Goal: Browse casually

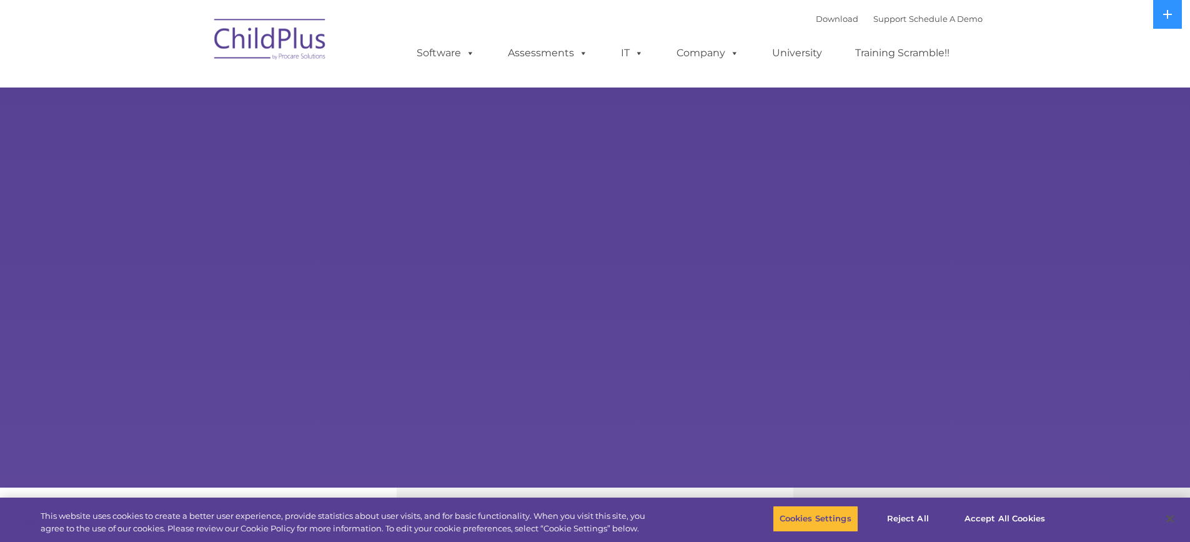
select select "MEDIUM"
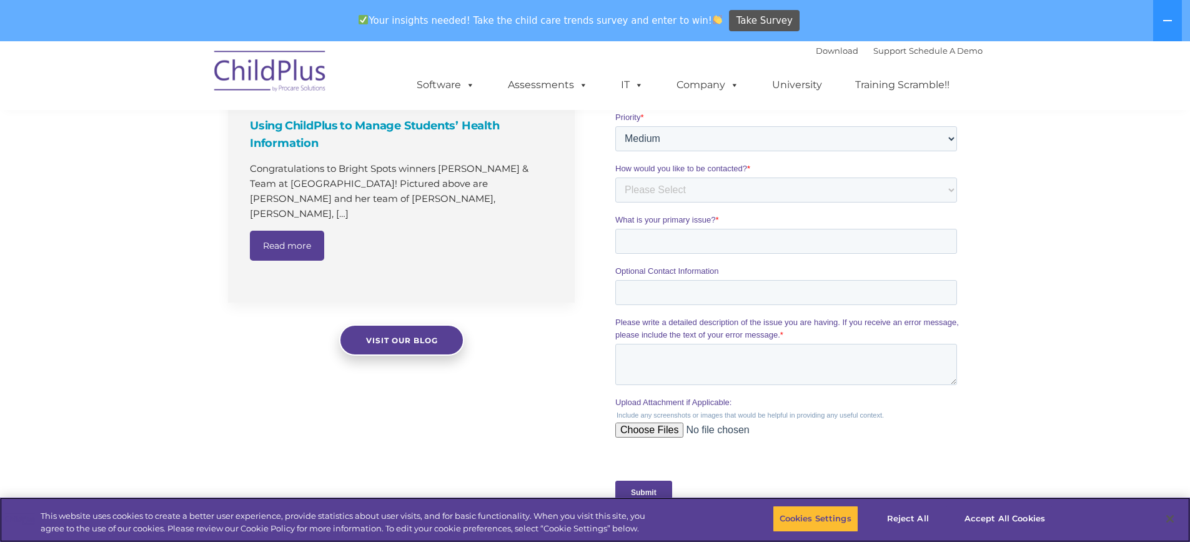
scroll to position [926, 0]
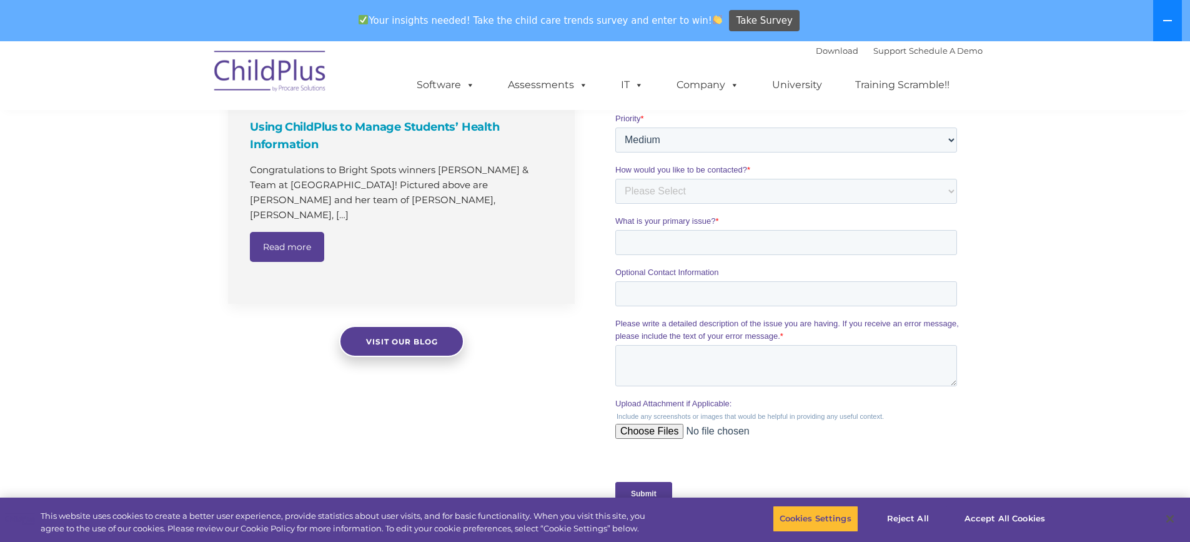
click at [1156, 16] on button at bounding box center [1167, 20] width 29 height 41
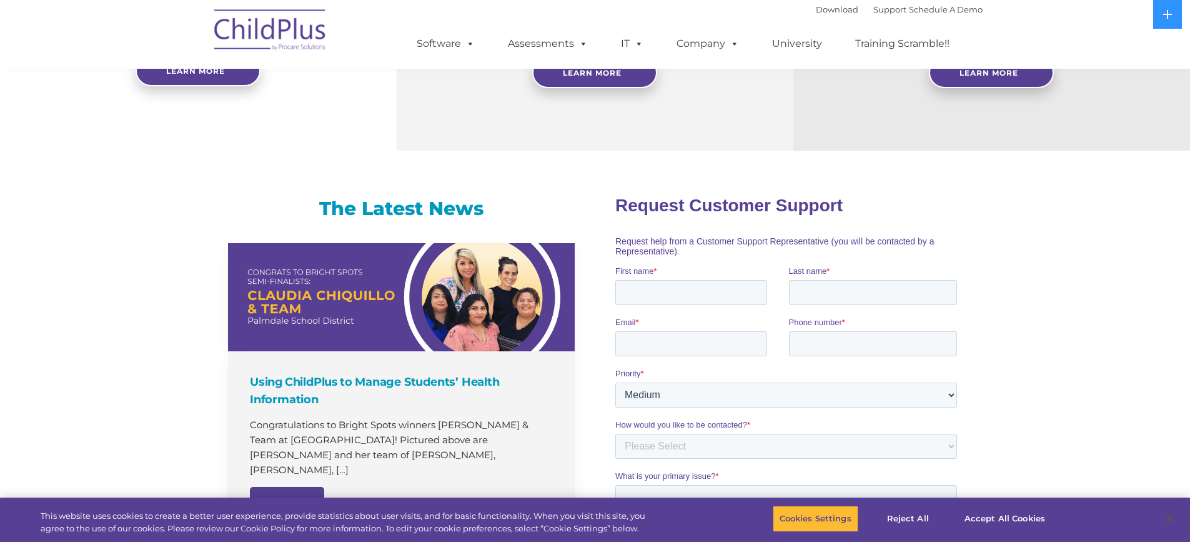
scroll to position [617, 0]
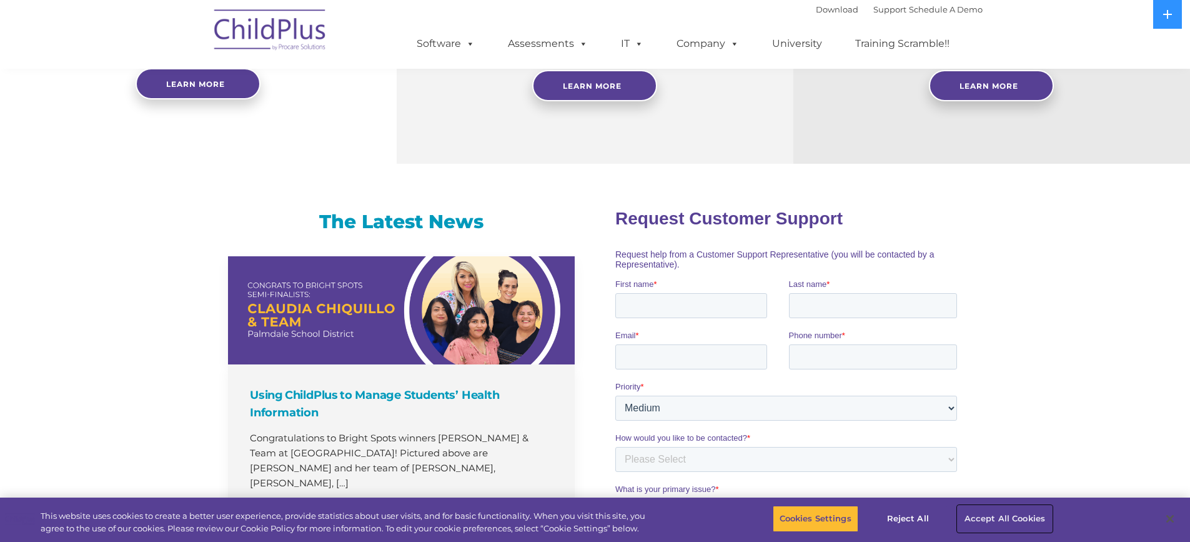
click at [1034, 513] on button "Accept All Cookies" at bounding box center [1005, 518] width 94 height 26
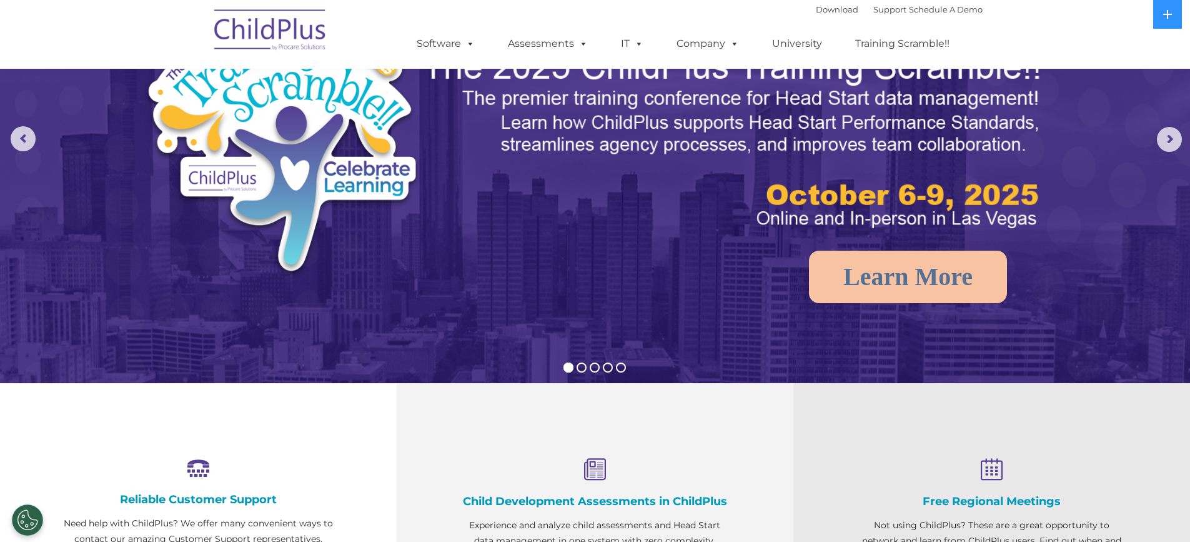
scroll to position [0, 0]
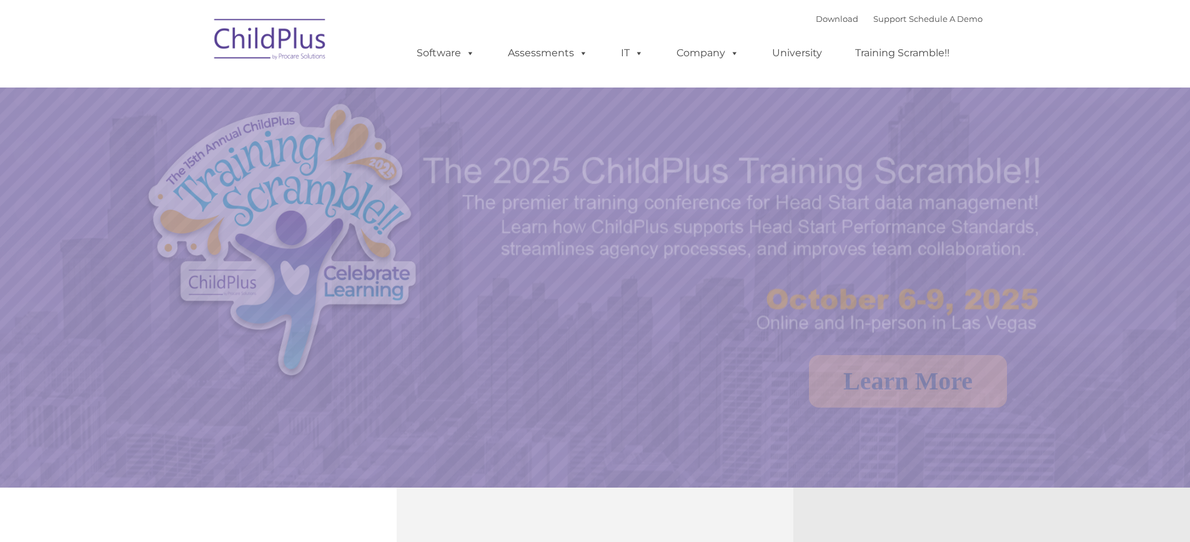
select select "MEDIUM"
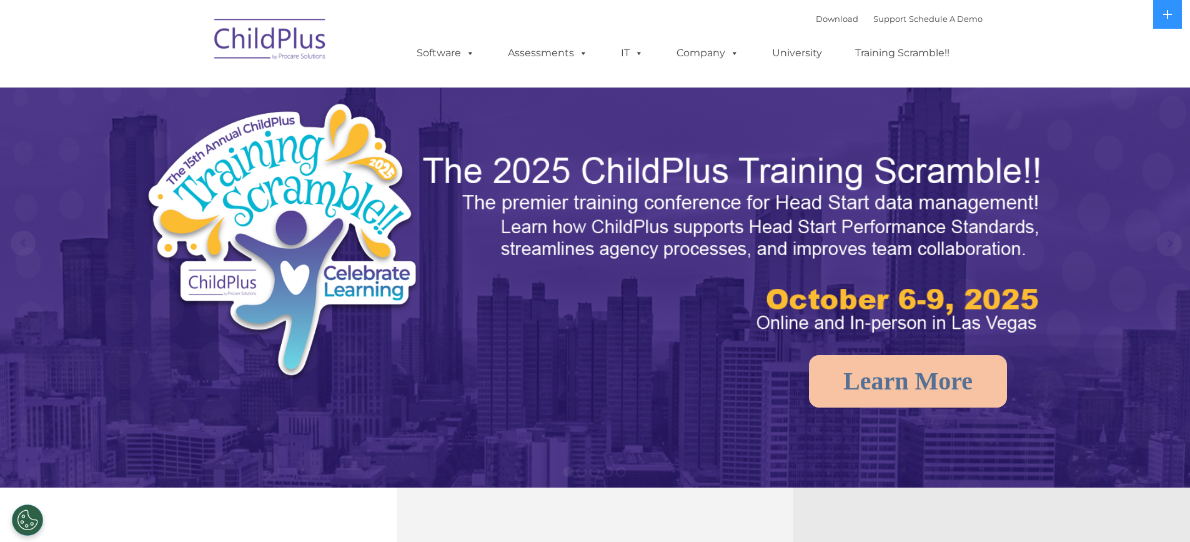
click at [297, 46] on img at bounding box center [270, 41] width 125 height 62
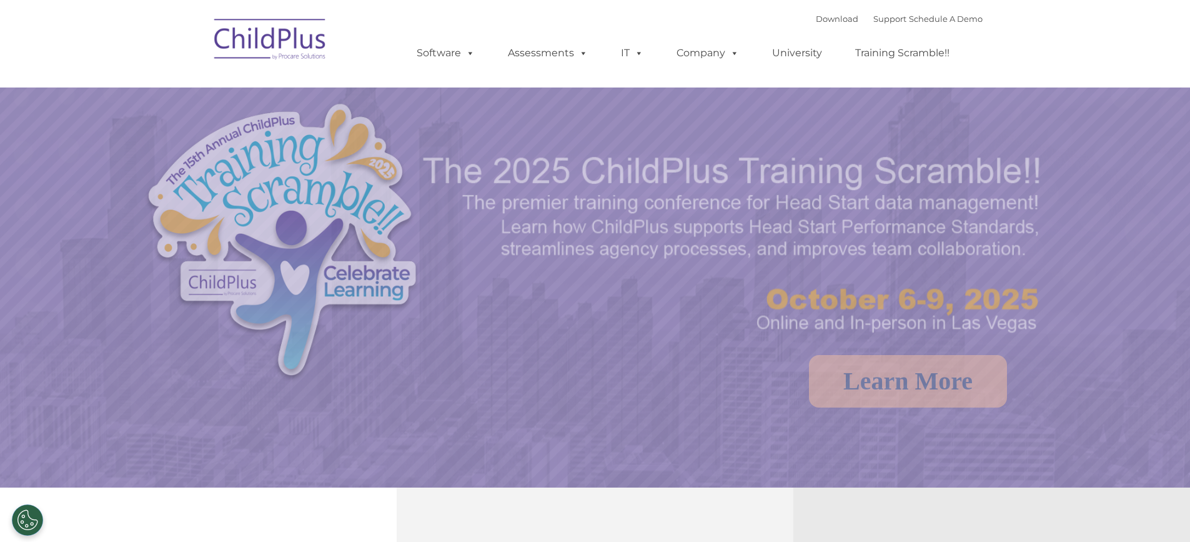
select select "MEDIUM"
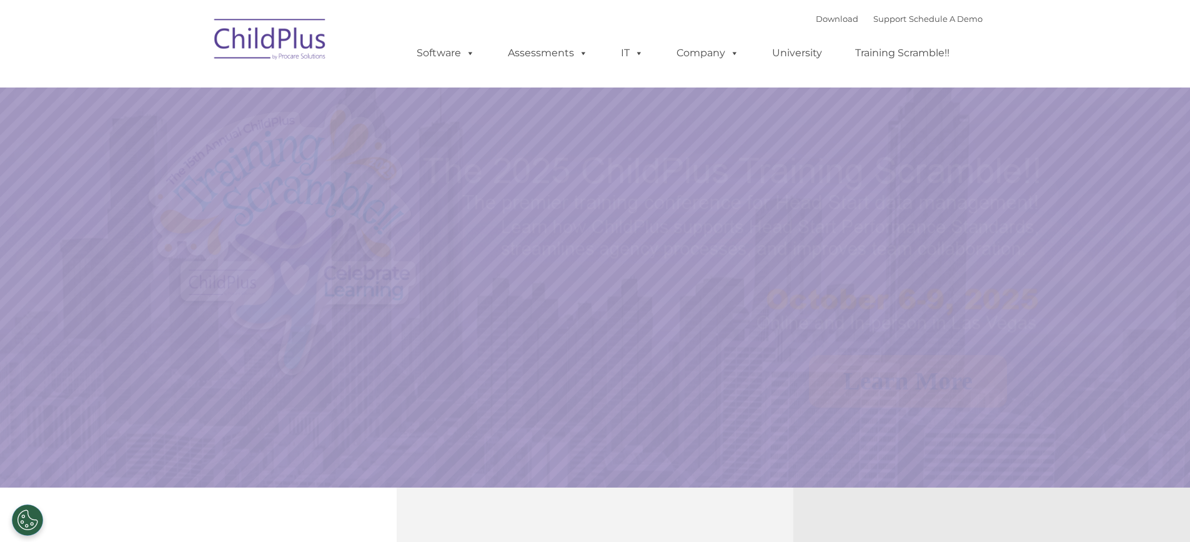
select select "MEDIUM"
